Goal: Task Accomplishment & Management: Use online tool/utility

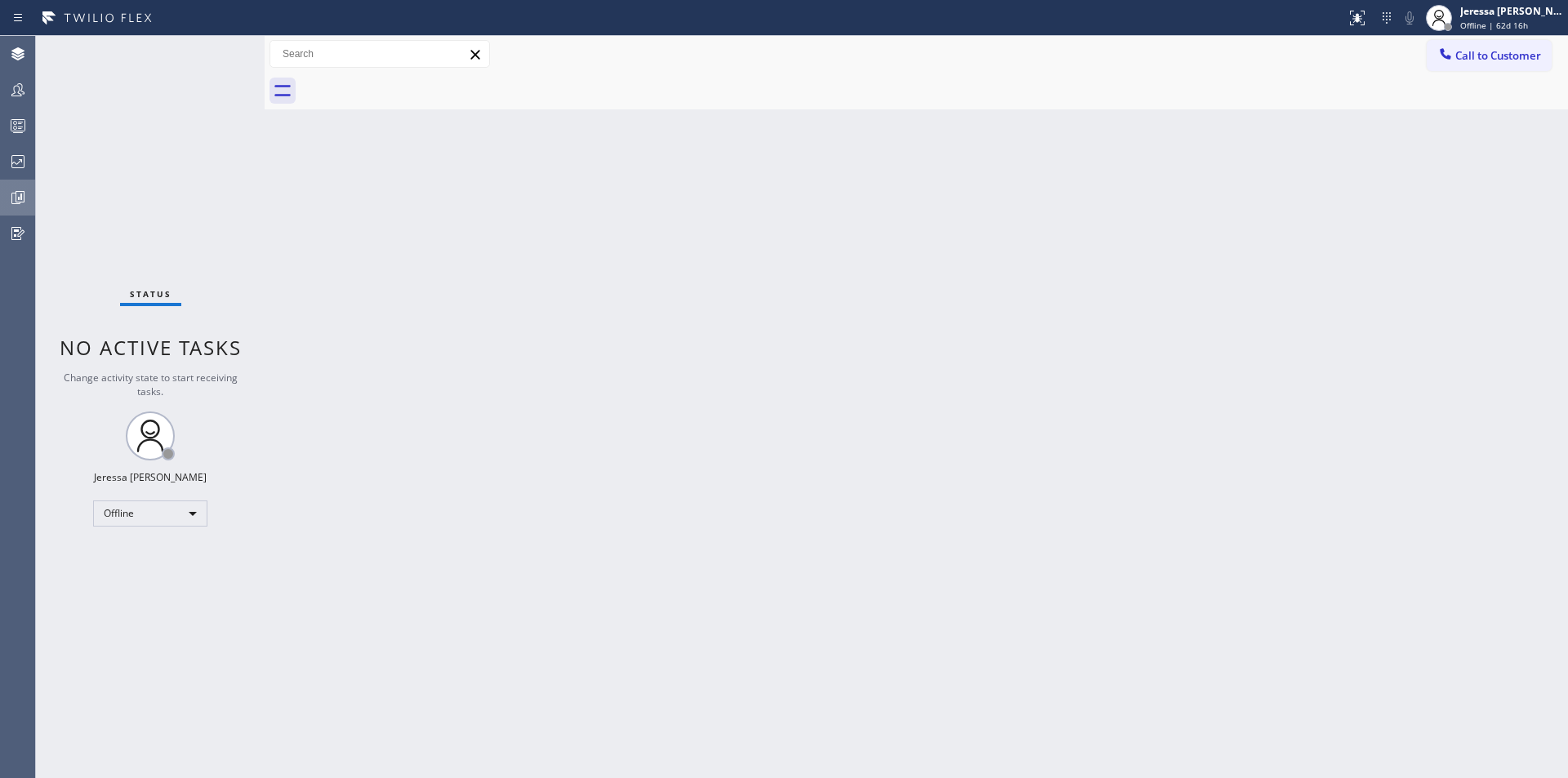
click at [6, 199] on div at bounding box center [18, 197] width 36 height 20
